Goal: Navigation & Orientation: Understand site structure

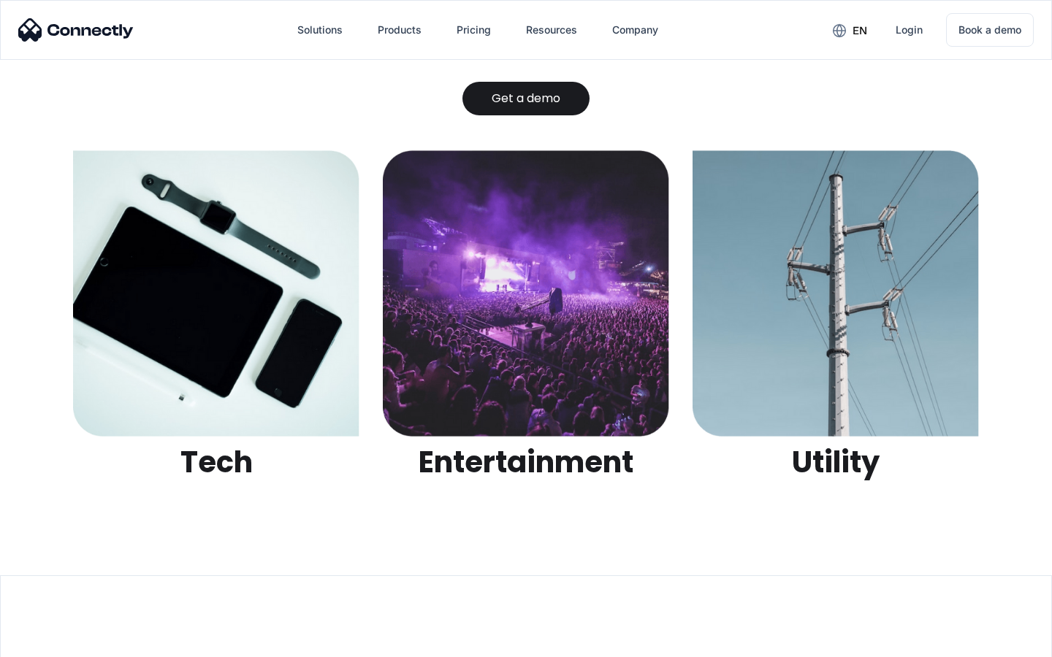
scroll to position [4608, 0]
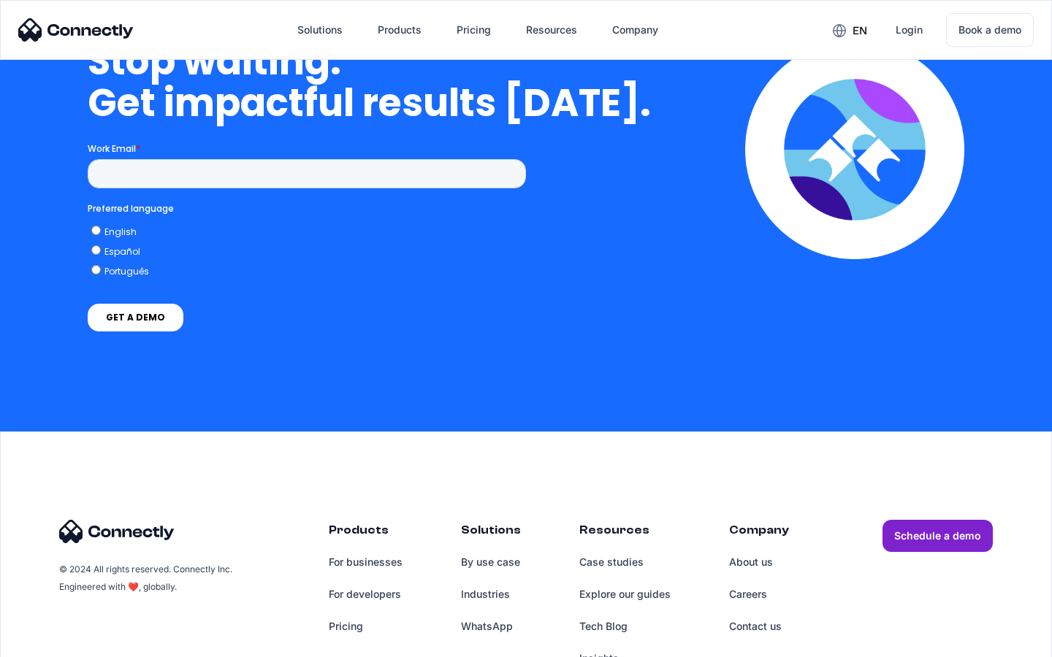
scroll to position [4247, 0]
